Goal: Information Seeking & Learning: Understand process/instructions

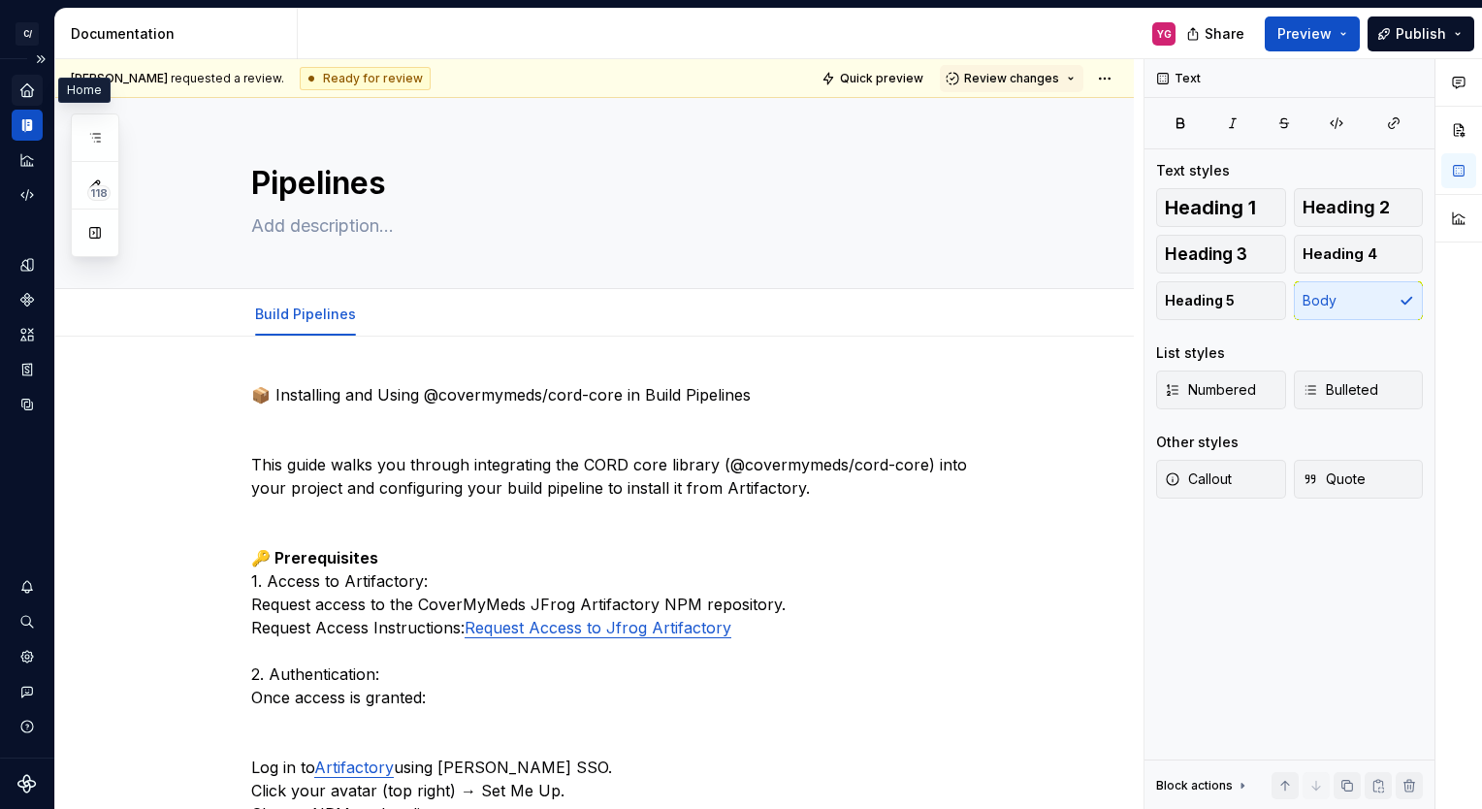
click at [25, 33] on icon "Home" at bounding box center [26, 89] width 13 height 13
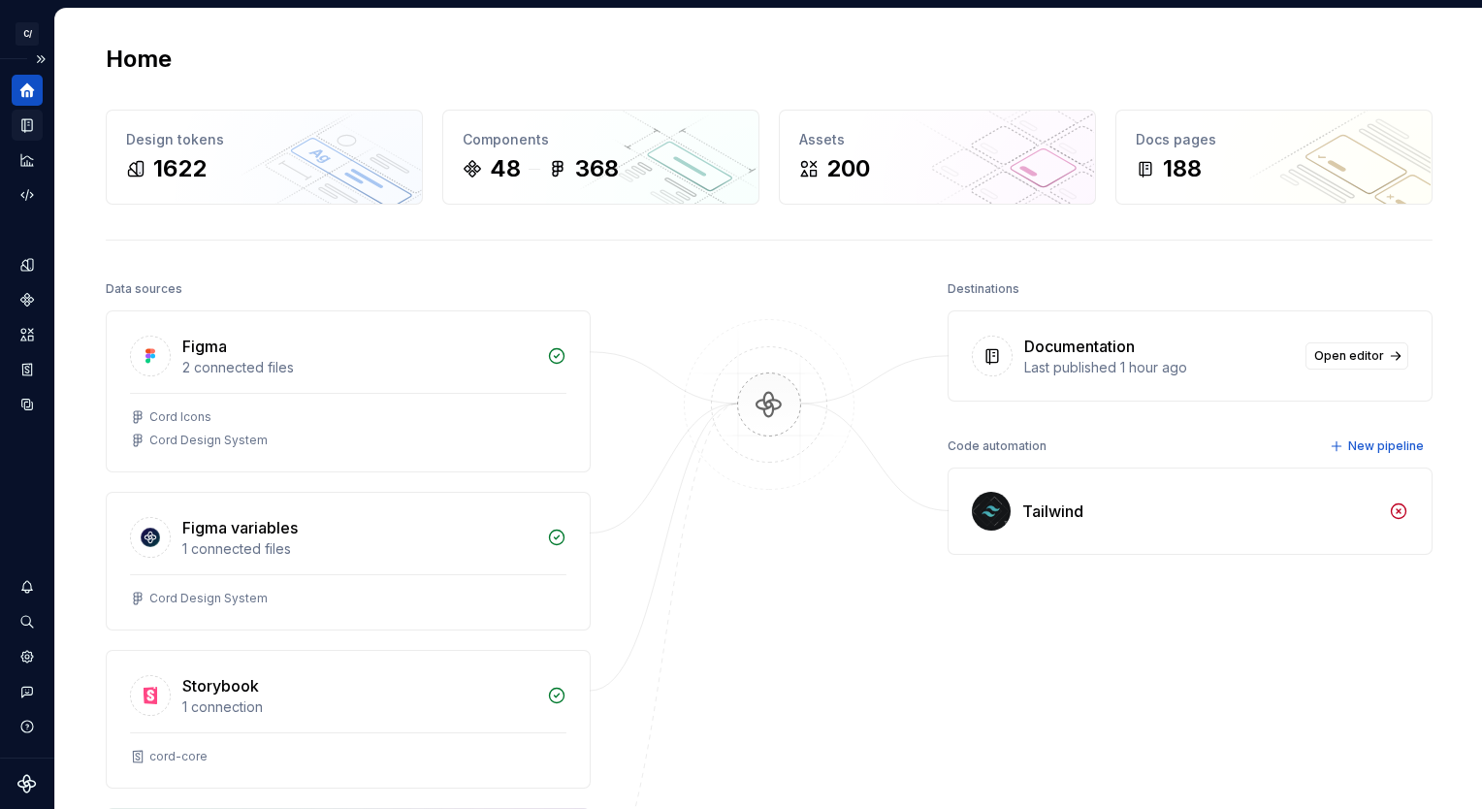
click at [23, 33] on icon "Documentation" at bounding box center [26, 124] width 17 height 17
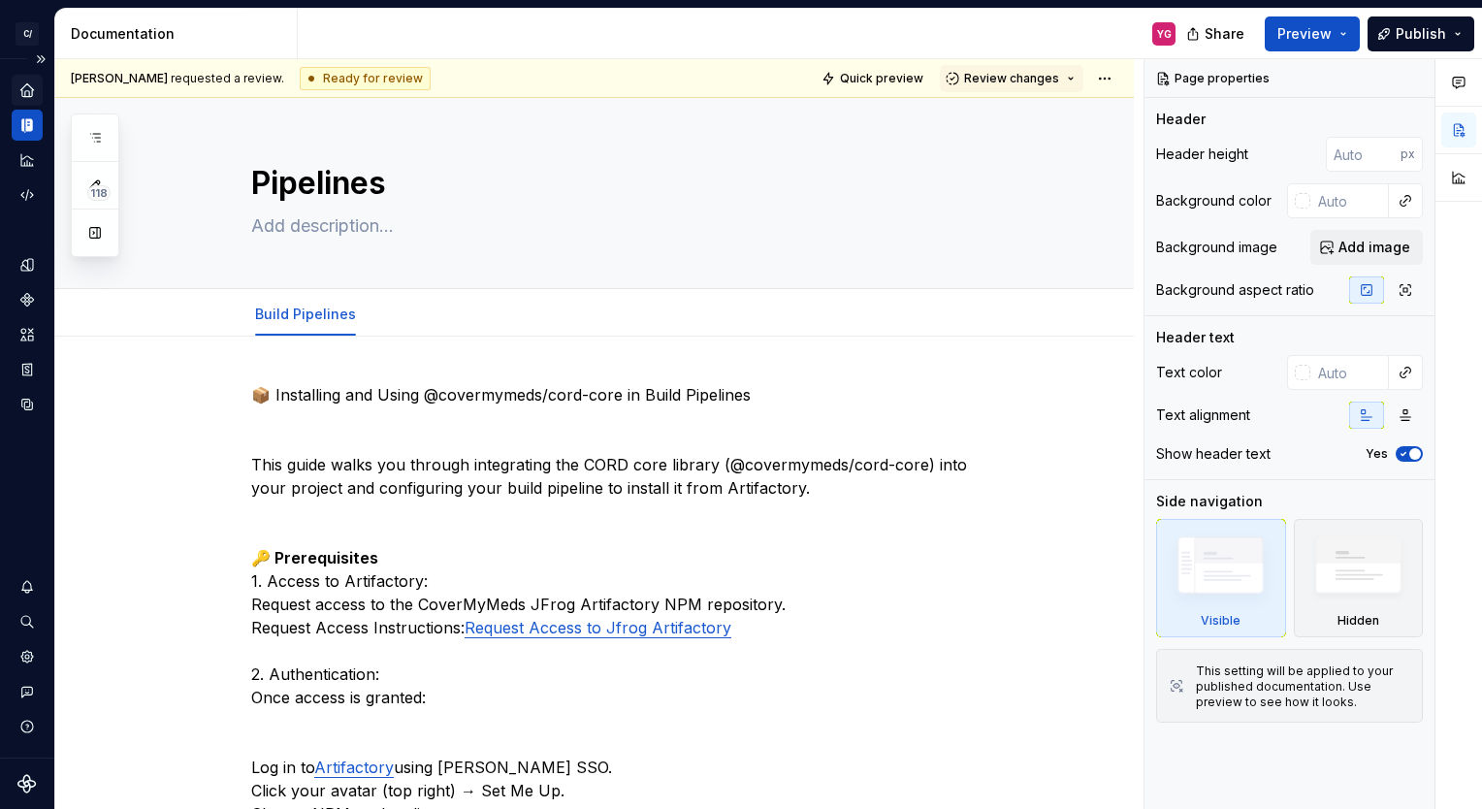
click at [29, 33] on icon "Home" at bounding box center [26, 89] width 17 height 17
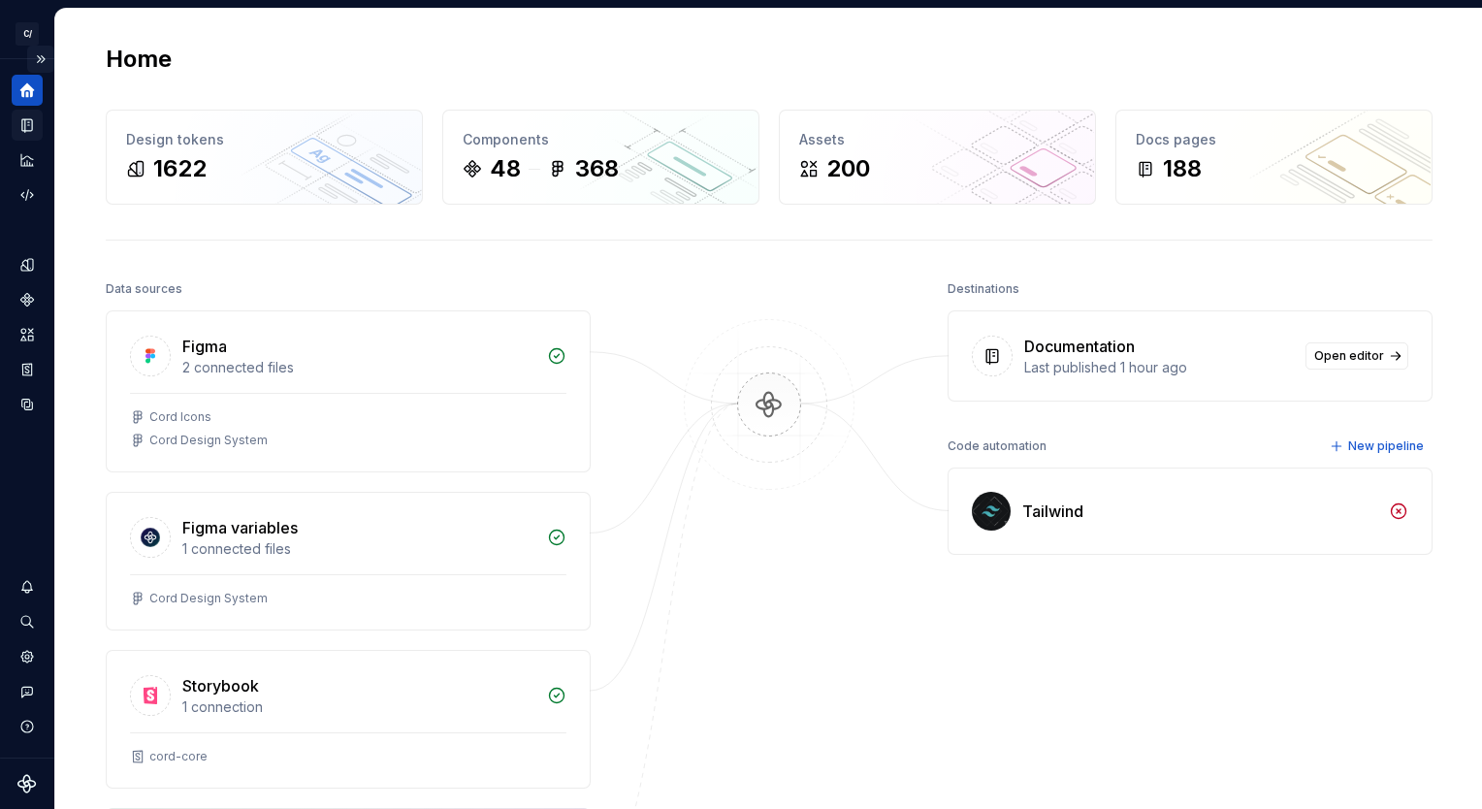
click at [43, 33] on button "Expand sidebar" at bounding box center [40, 59] width 27 height 27
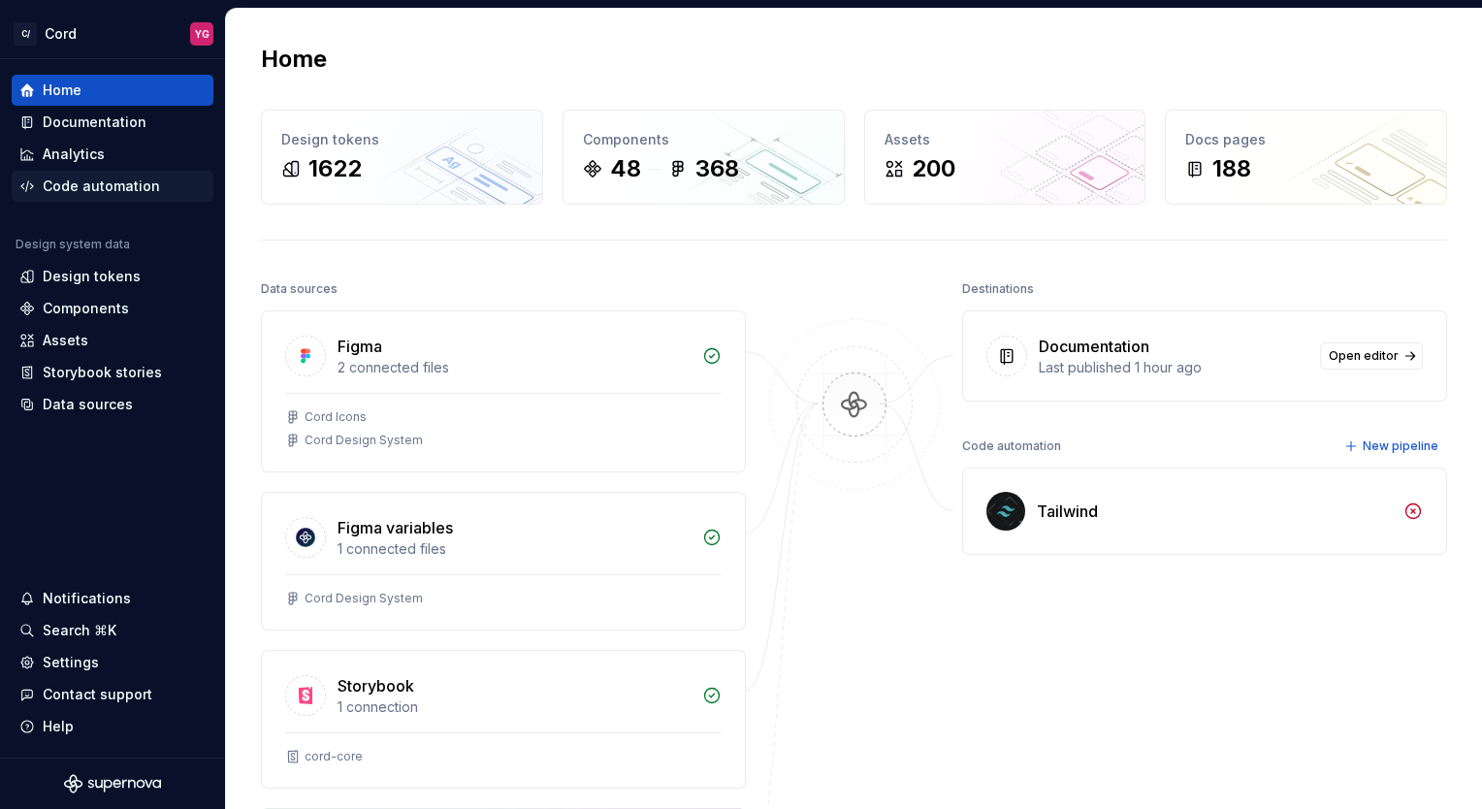
click at [97, 33] on div "Code automation" at bounding box center [101, 186] width 117 height 19
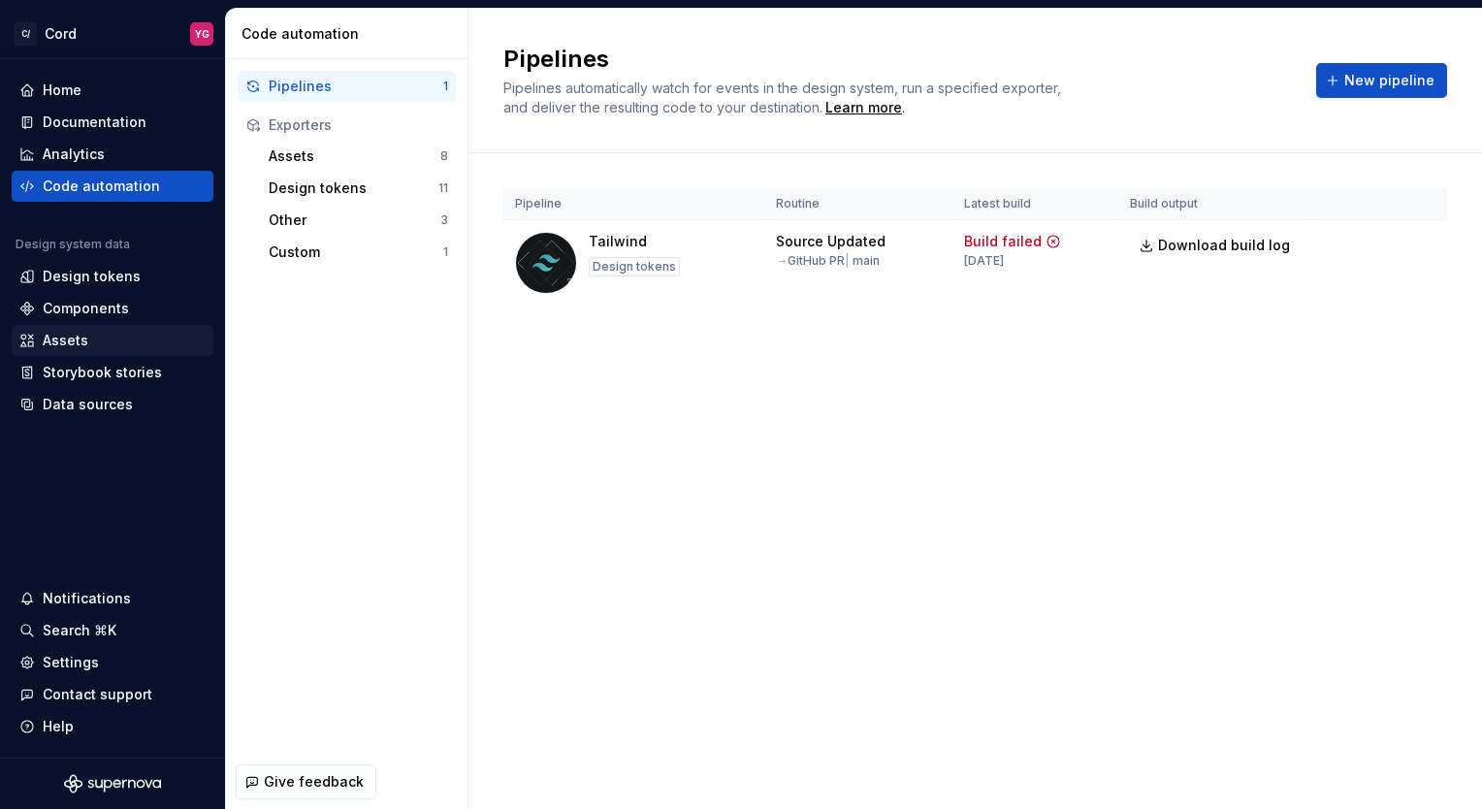
click at [91, 33] on div "Assets" at bounding box center [112, 340] width 186 height 19
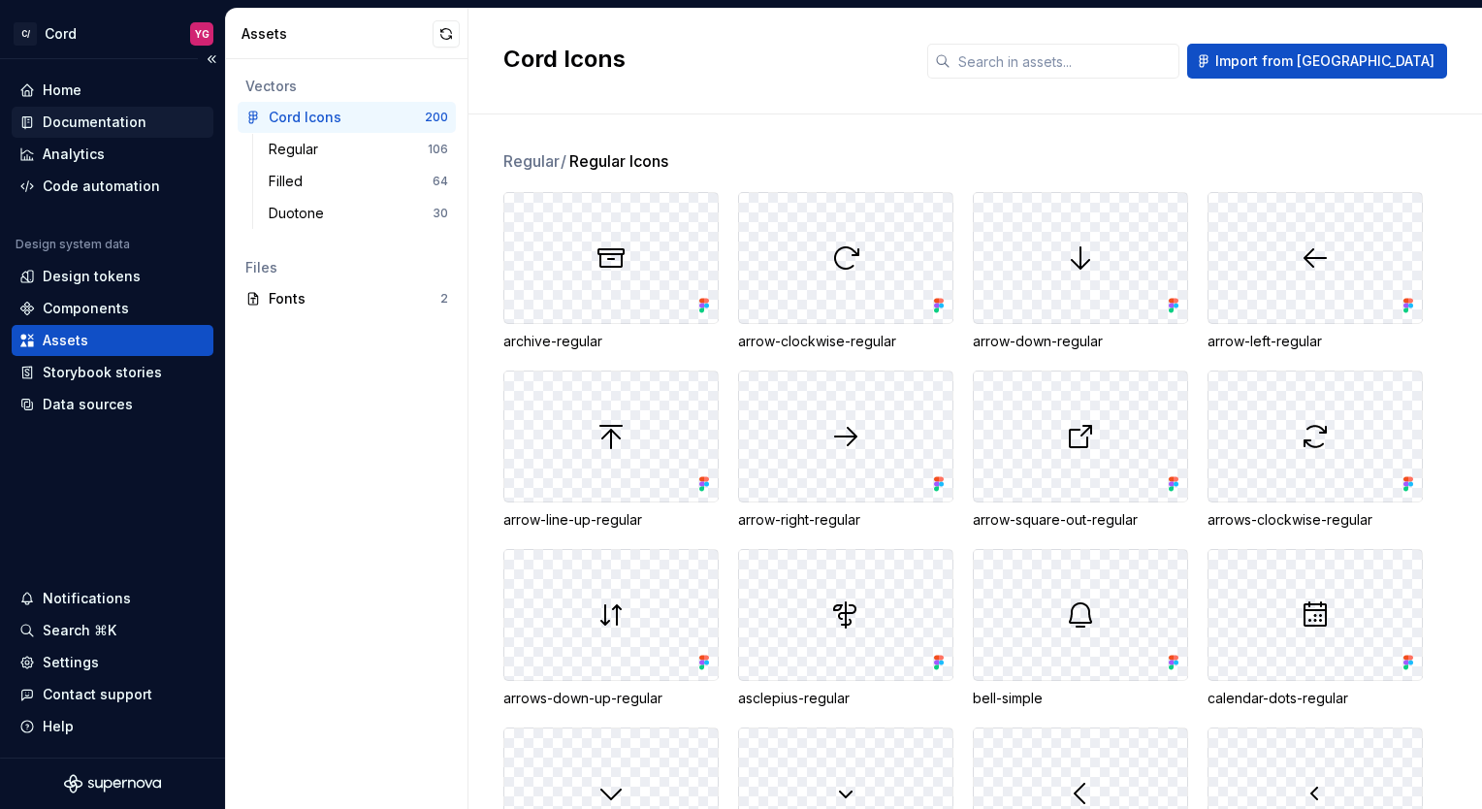
click at [78, 33] on div "Documentation" at bounding box center [95, 122] width 104 height 19
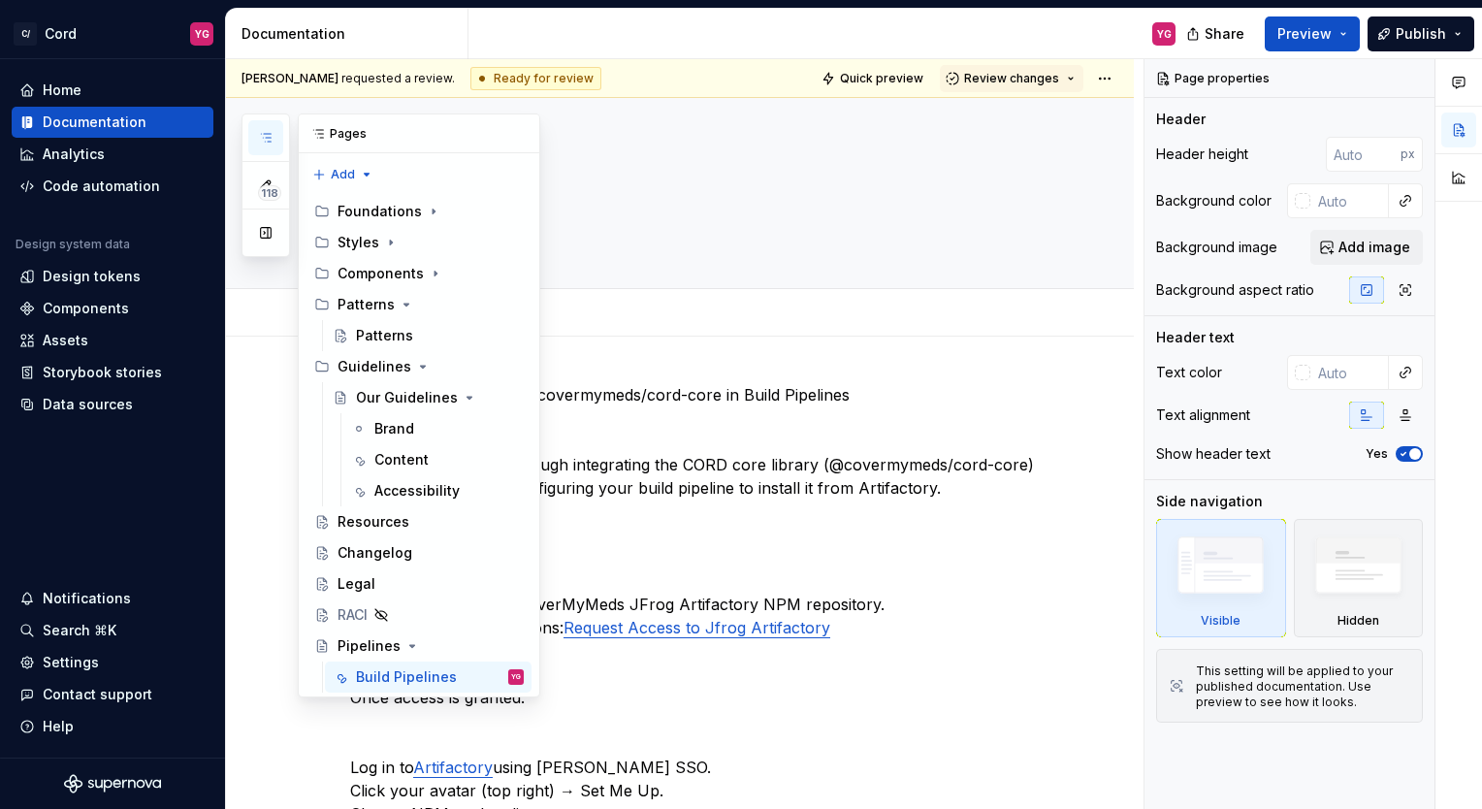
click at [263, 33] on icon "button" at bounding box center [266, 138] width 16 height 16
click at [401, 33] on div "Build Pipelines" at bounding box center [406, 676] width 101 height 19
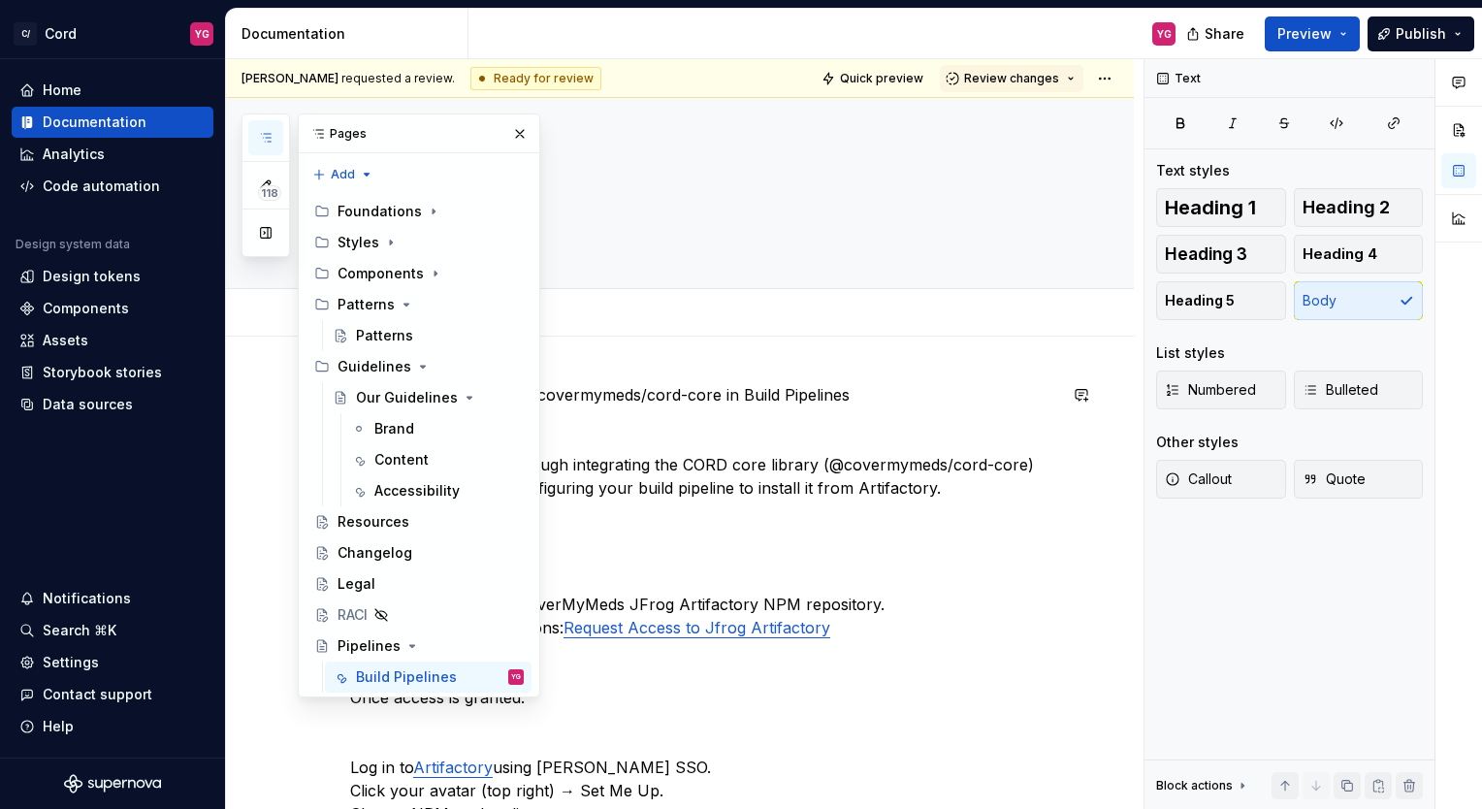
click at [480, 33] on button "button" at bounding box center [519, 133] width 27 height 27
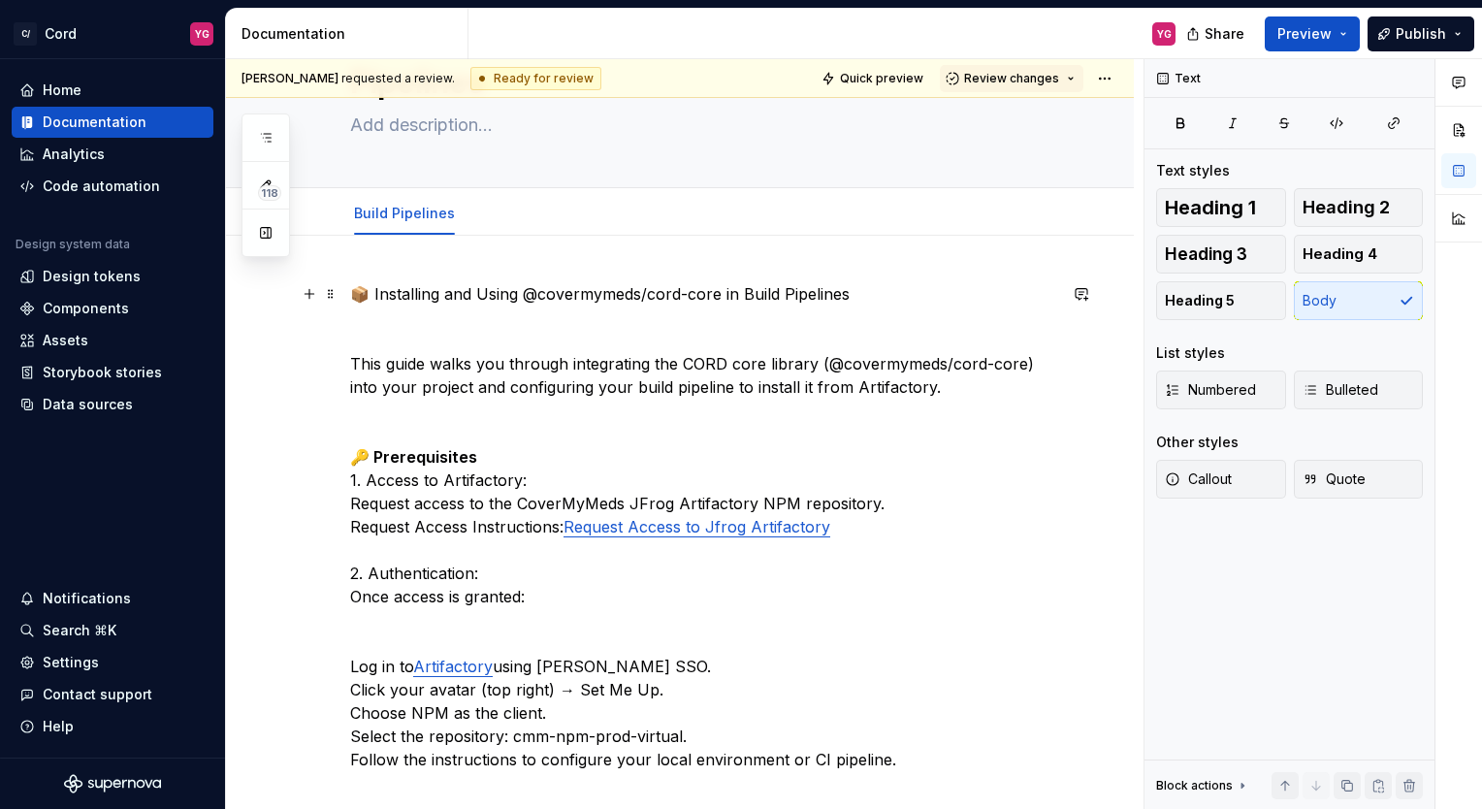
scroll to position [119, 0]
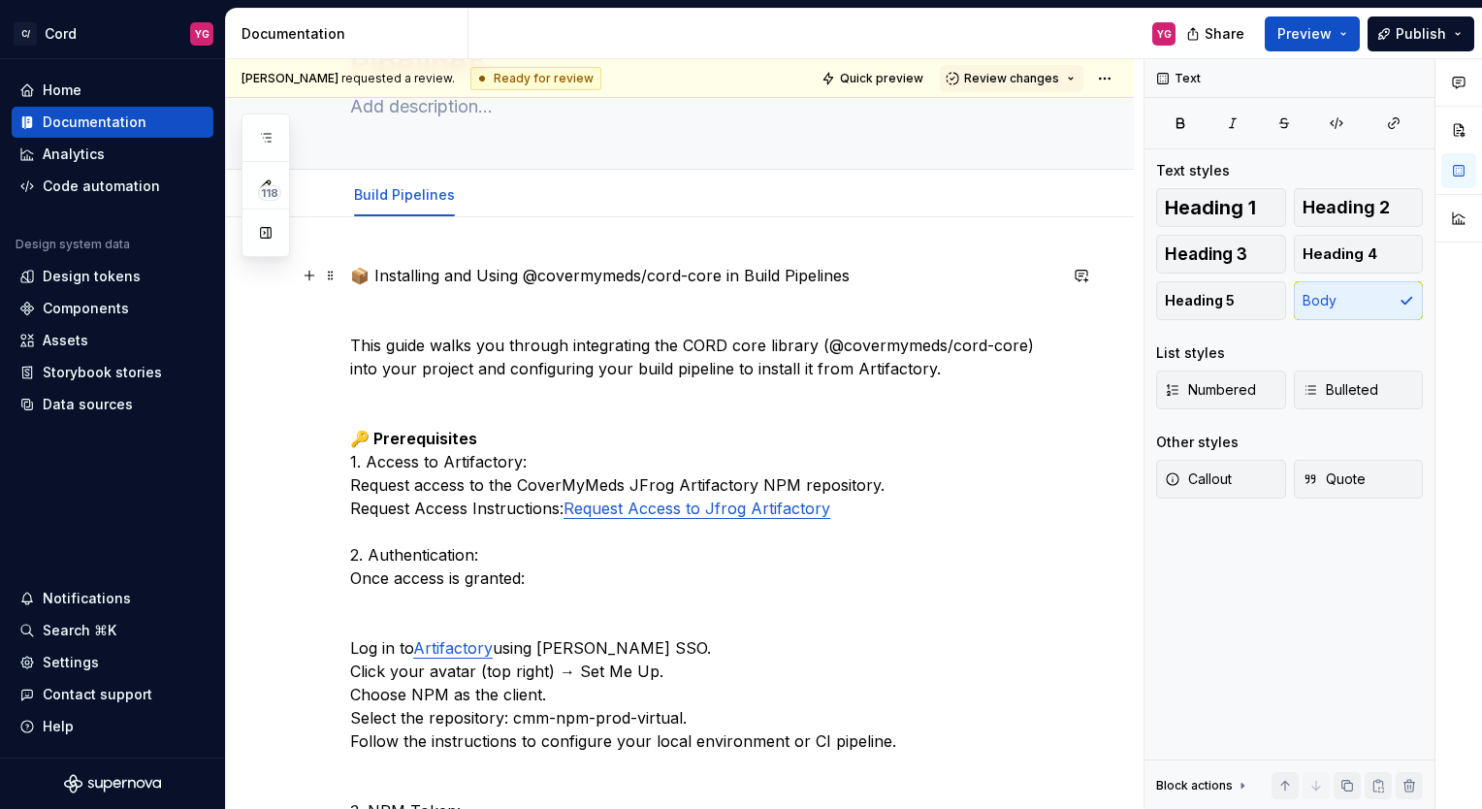
type textarea "*"
click at [86, 33] on div "Storybook stories" at bounding box center [102, 372] width 119 height 19
